Goal: Task Accomplishment & Management: Use online tool/utility

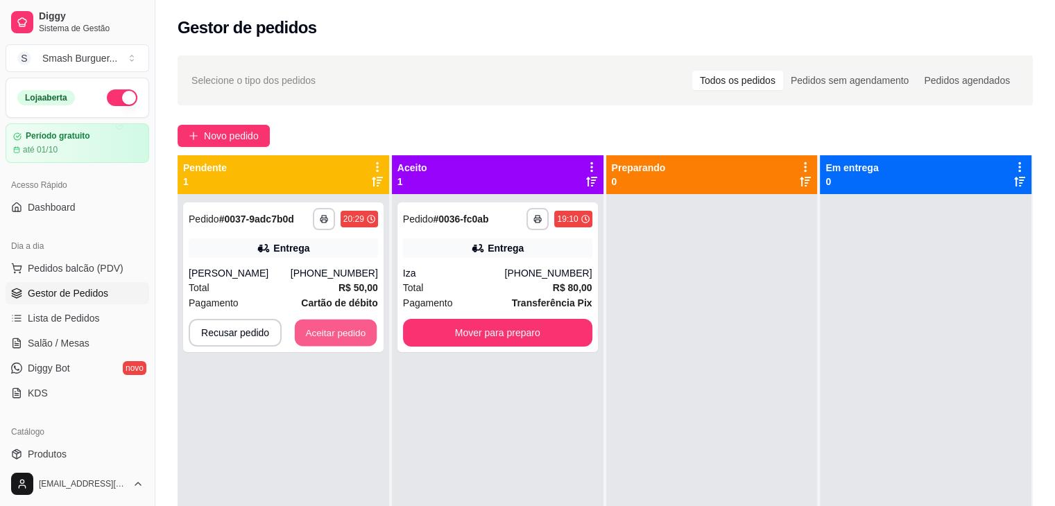
click at [315, 336] on button "Aceitar pedido" at bounding box center [336, 333] width 82 height 27
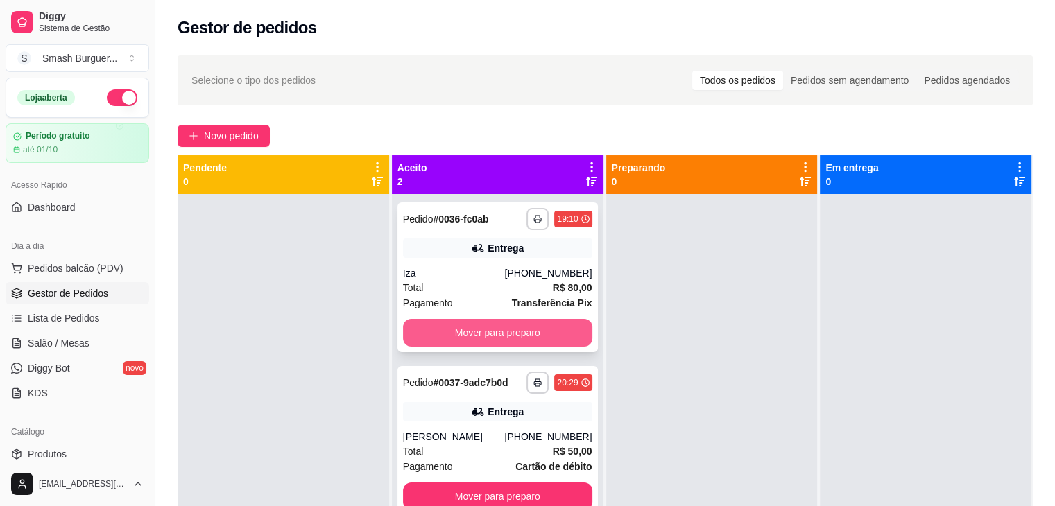
click at [447, 328] on button "Mover para preparo" at bounding box center [497, 333] width 189 height 28
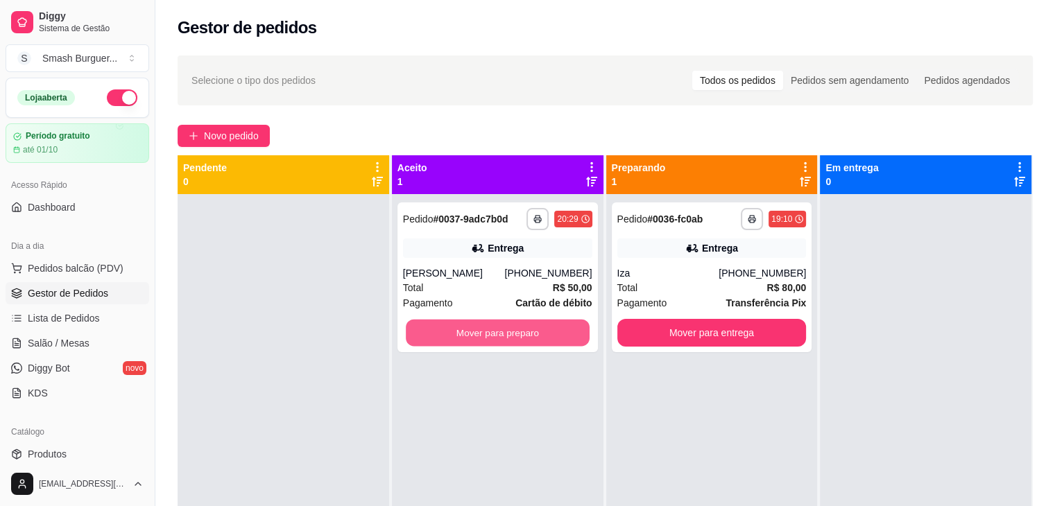
click at [447, 328] on button "Mover para preparo" at bounding box center [498, 333] width 184 height 27
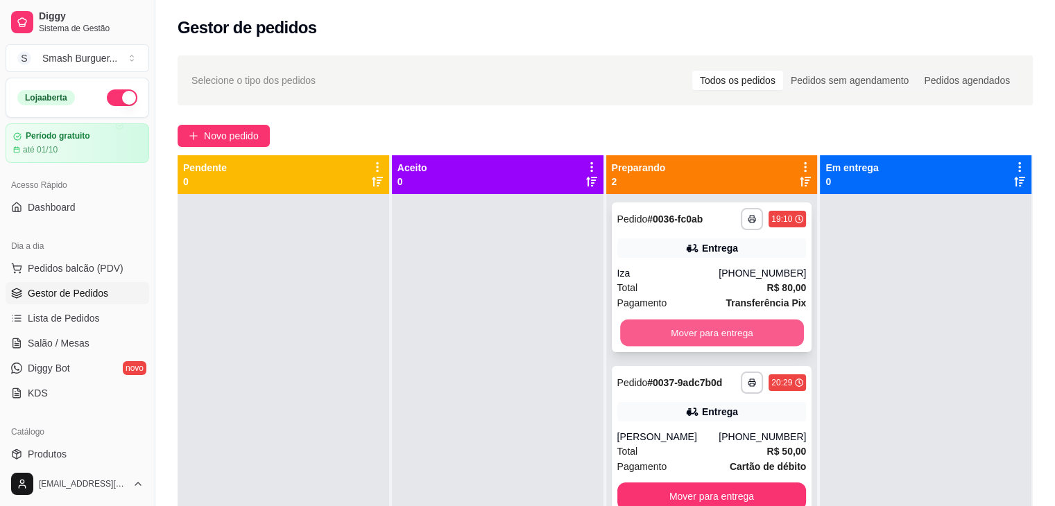
click at [659, 331] on button "Mover para entrega" at bounding box center [712, 333] width 184 height 27
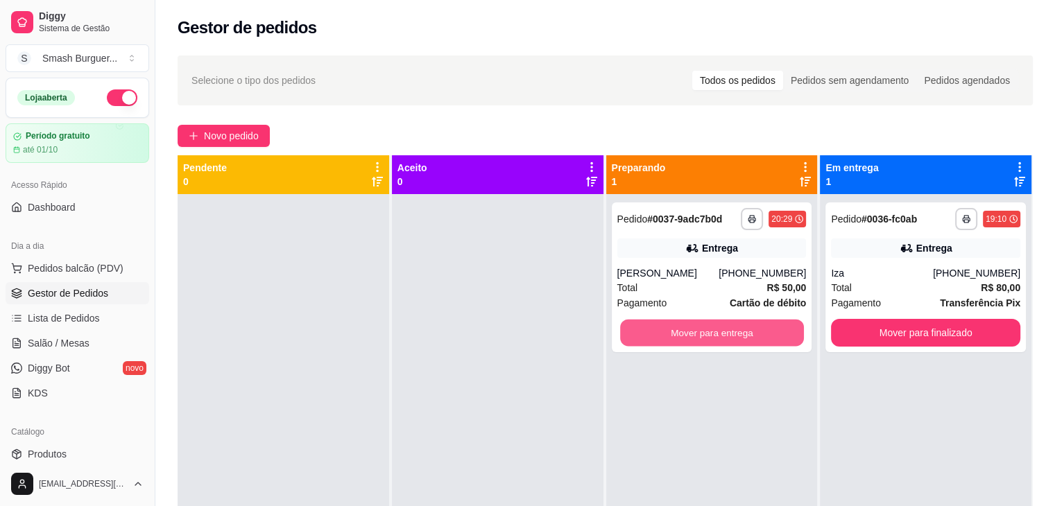
click at [659, 331] on button "Mover para entrega" at bounding box center [712, 333] width 184 height 27
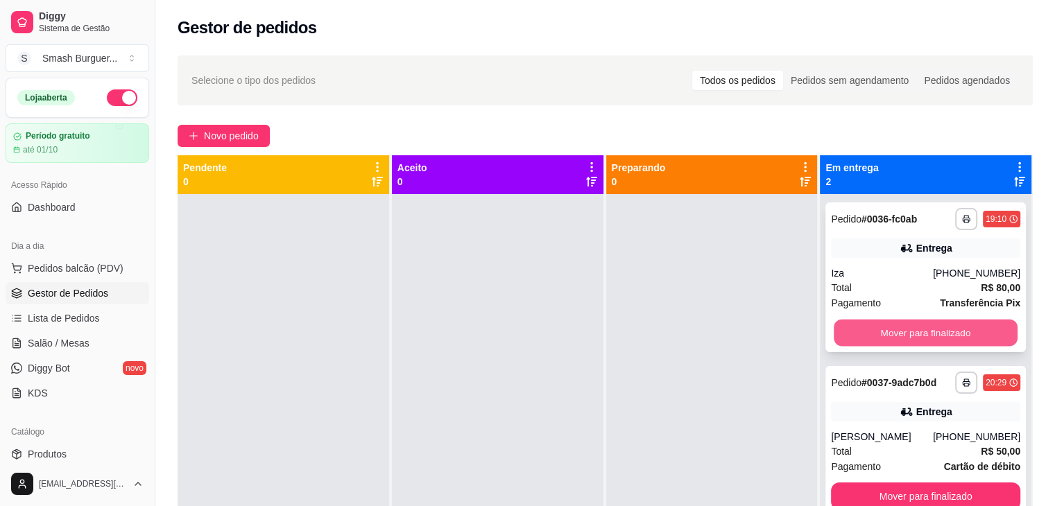
click at [852, 327] on button "Mover para finalizado" at bounding box center [925, 333] width 184 height 27
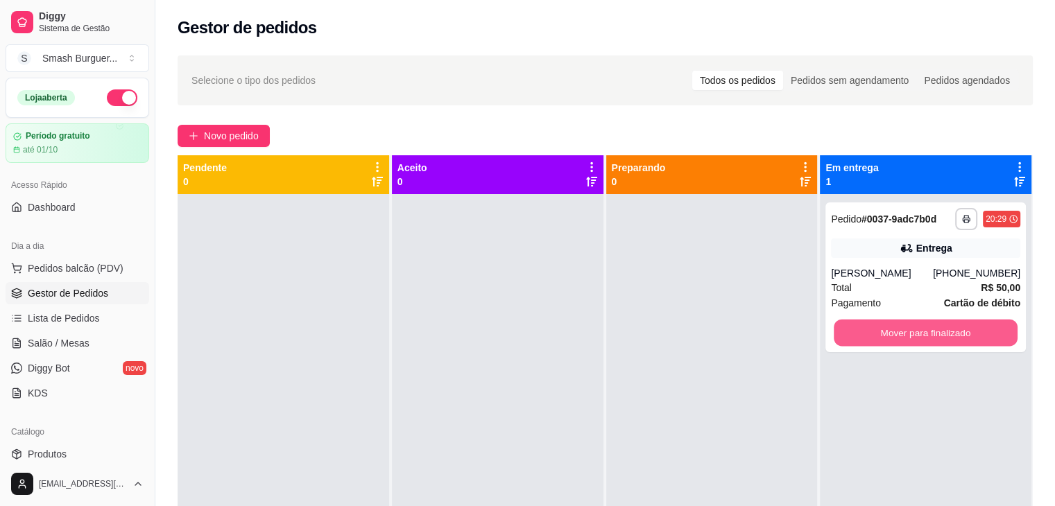
click at [852, 327] on button "Mover para finalizado" at bounding box center [925, 333] width 184 height 27
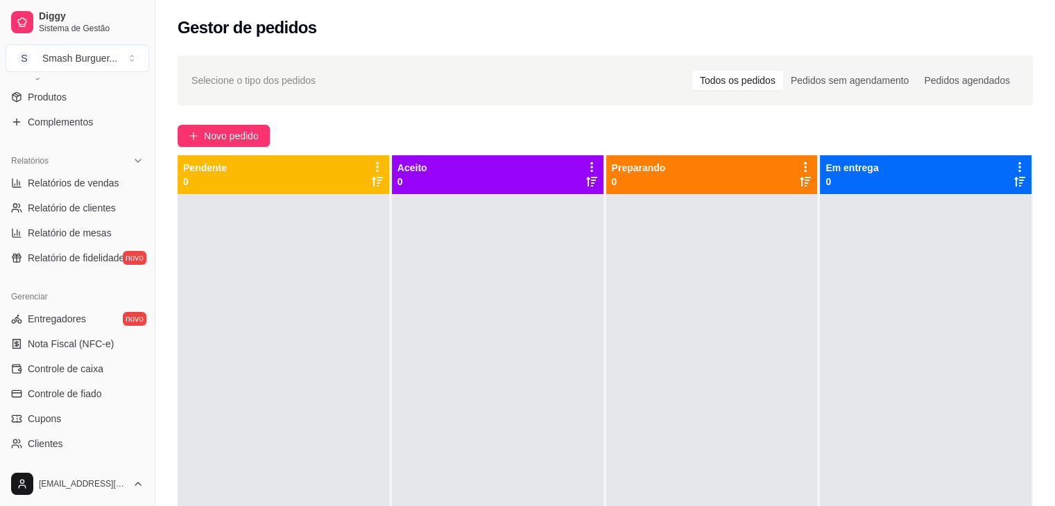
scroll to position [404, 0]
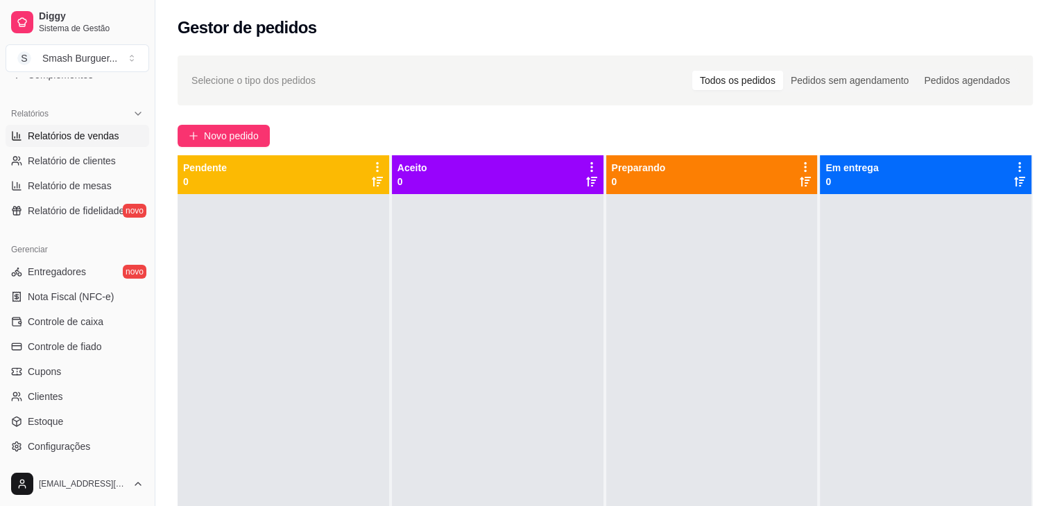
click at [92, 135] on span "Relatórios de vendas" at bounding box center [74, 136] width 92 height 14
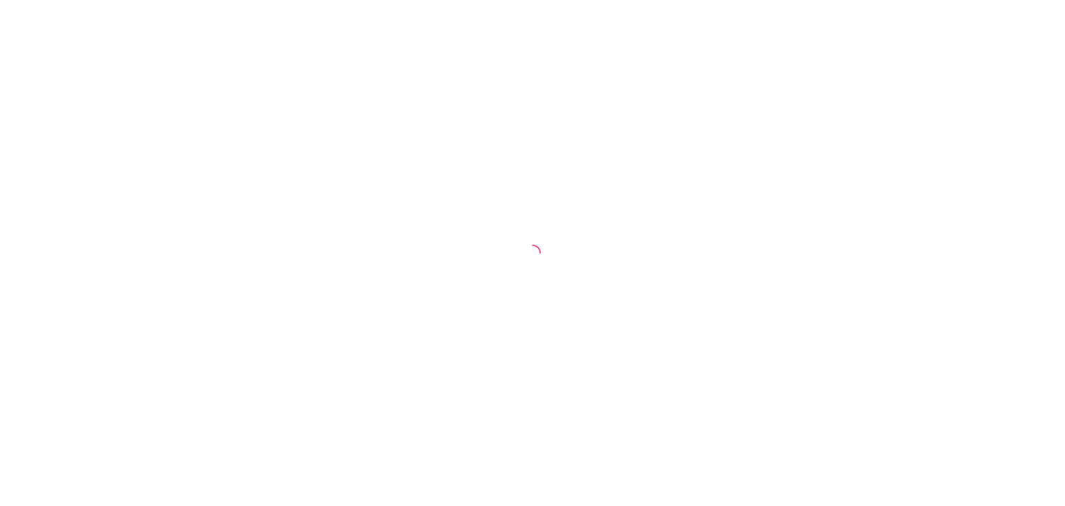
select select "ALL"
select select "0"
